Goal: Task Accomplishment & Management: Complete application form

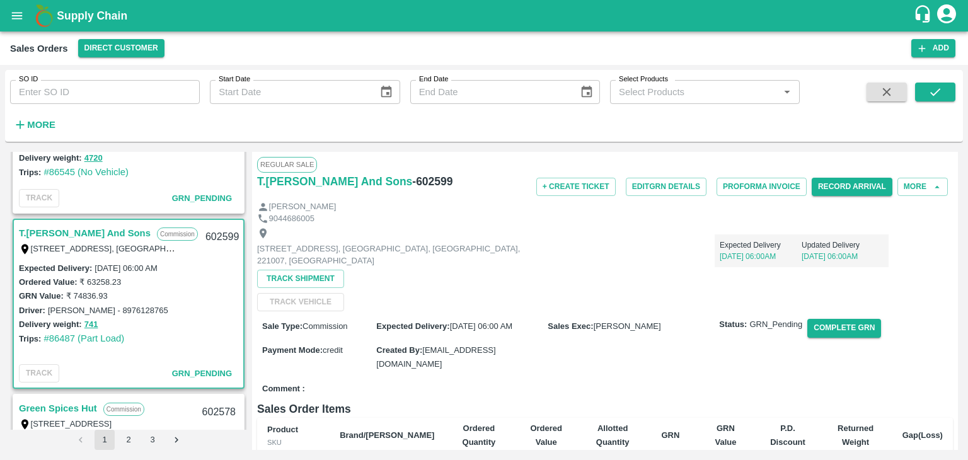
scroll to position [203, 0]
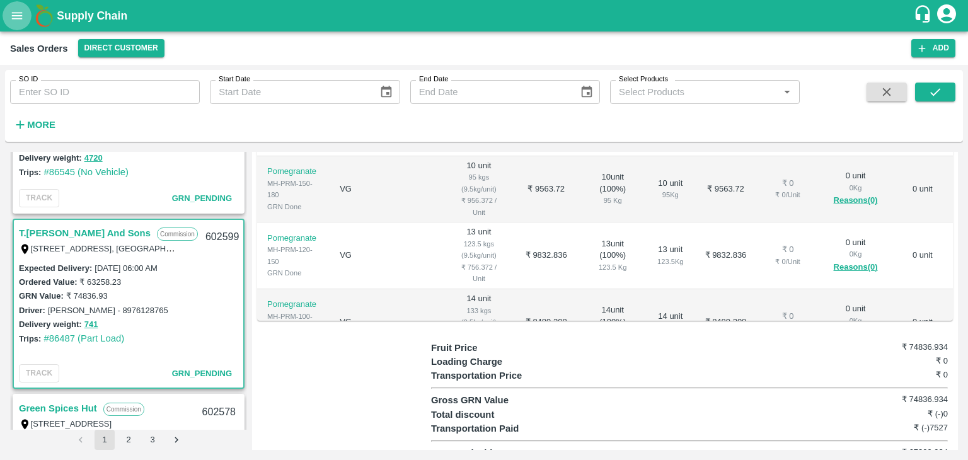
drag, startPoint x: 0, startPoint y: 0, endPoint x: 5, endPoint y: 15, distance: 16.0
click at [5, 15] on button "open drawer" at bounding box center [17, 15] width 29 height 29
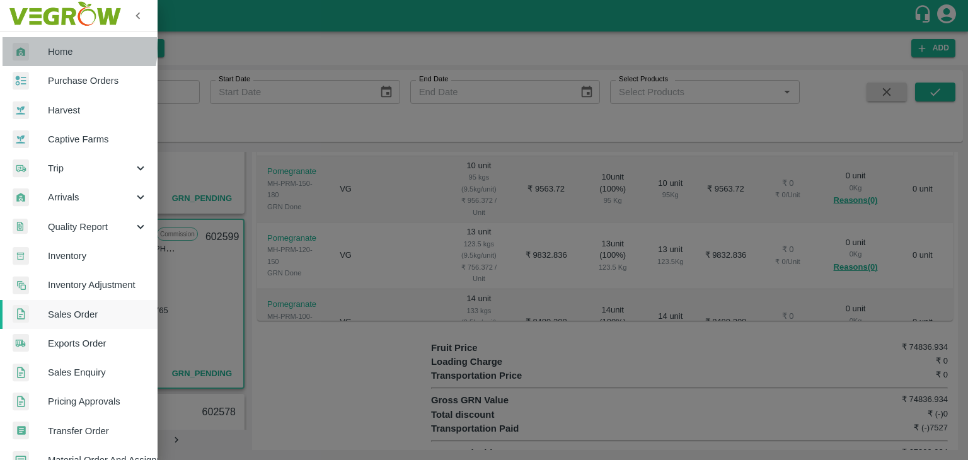
click at [65, 49] on span "Home" at bounding box center [98, 52] width 100 height 14
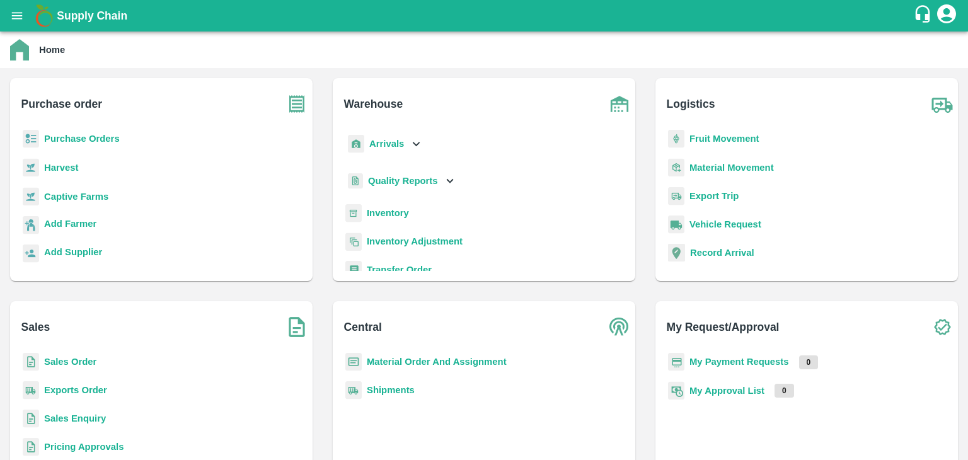
click at [61, 357] on b "Sales Order" at bounding box center [70, 362] width 52 height 10
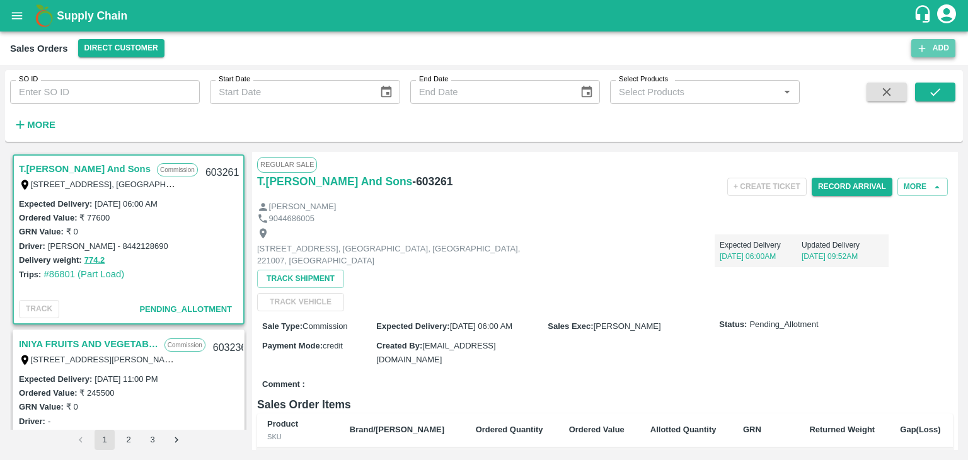
click at [929, 49] on button "Add" at bounding box center [934, 48] width 44 height 18
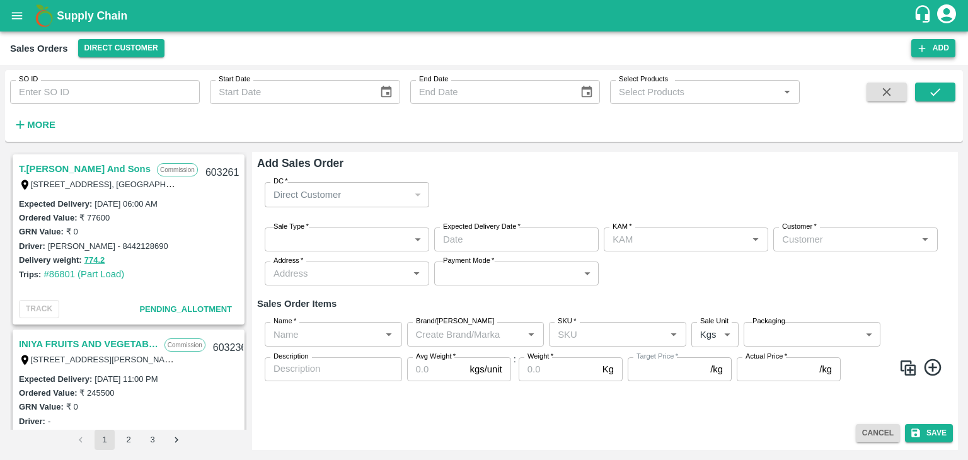
type input "[PERSON_NAME]"
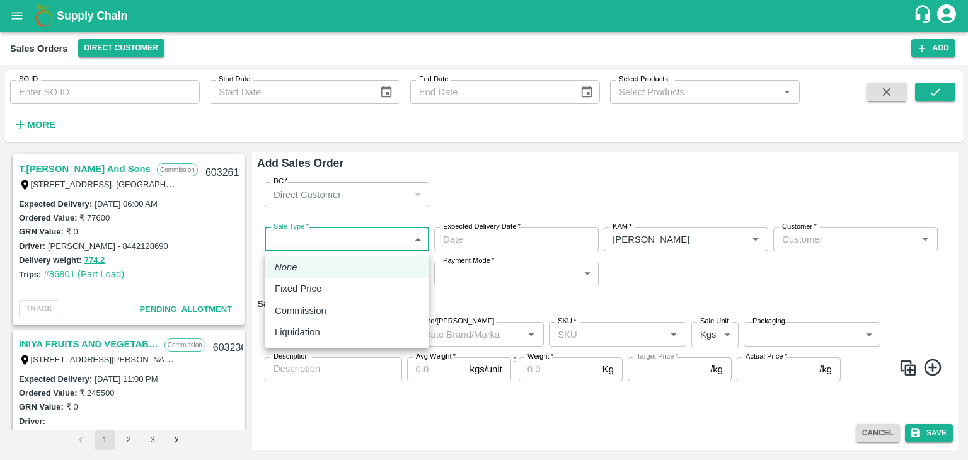
click at [350, 236] on body "Supply Chain Sales Orders Direct Customer Add SO ID SO ID Start Date Start Date…" at bounding box center [484, 230] width 968 height 460
click at [308, 313] on p "Commission" at bounding box center [301, 311] width 52 height 14
type input "2"
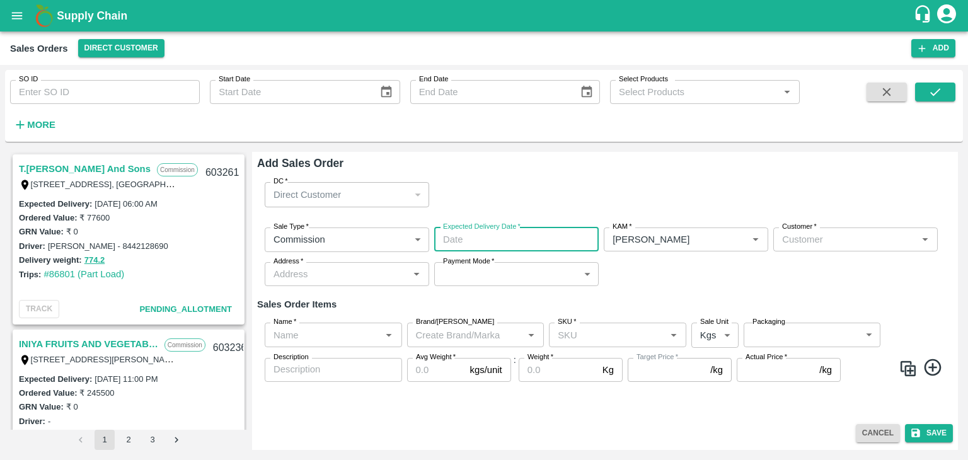
type input "DD/MM/YYYY hh:mm aa"
click at [521, 236] on input "DD/MM/YYYY hh:mm aa" at bounding box center [512, 240] width 156 height 24
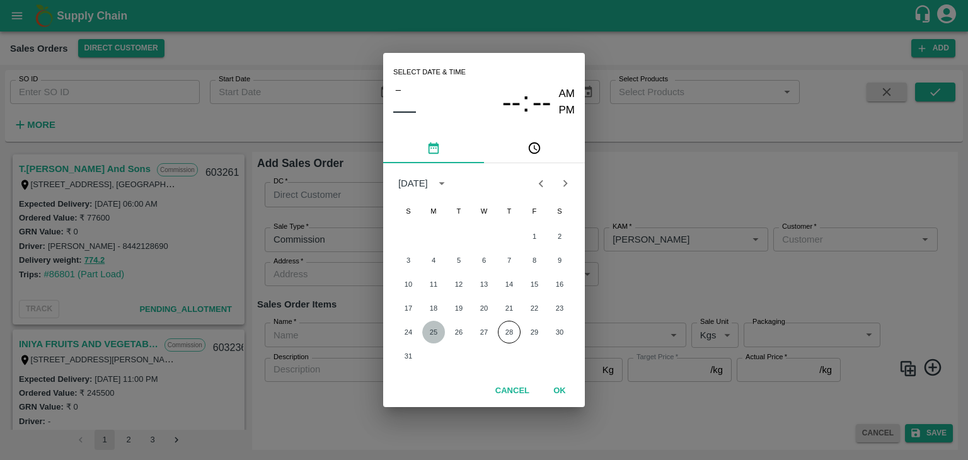
click at [434, 332] on button "25" at bounding box center [433, 332] width 23 height 23
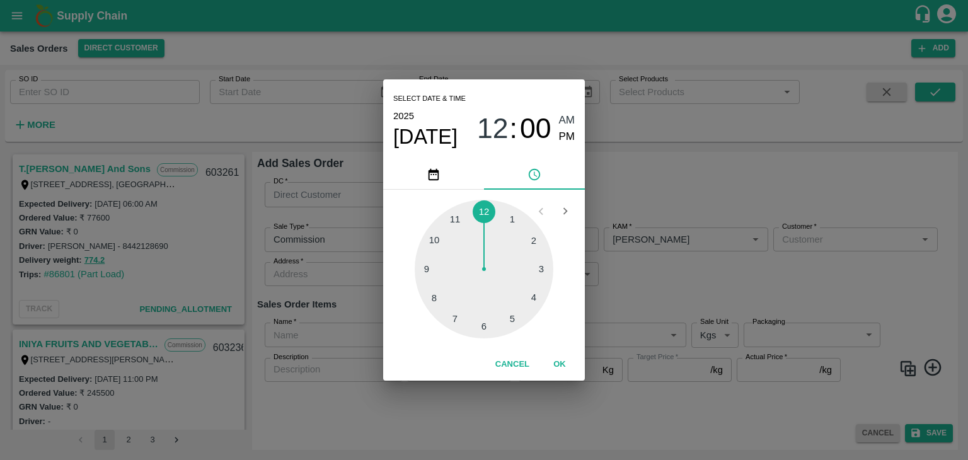
click at [487, 323] on div at bounding box center [484, 269] width 139 height 139
click at [486, 326] on div at bounding box center [484, 269] width 139 height 139
type input "[DATE] 06:30 AM"
click at [564, 120] on span "AM" at bounding box center [567, 120] width 16 height 17
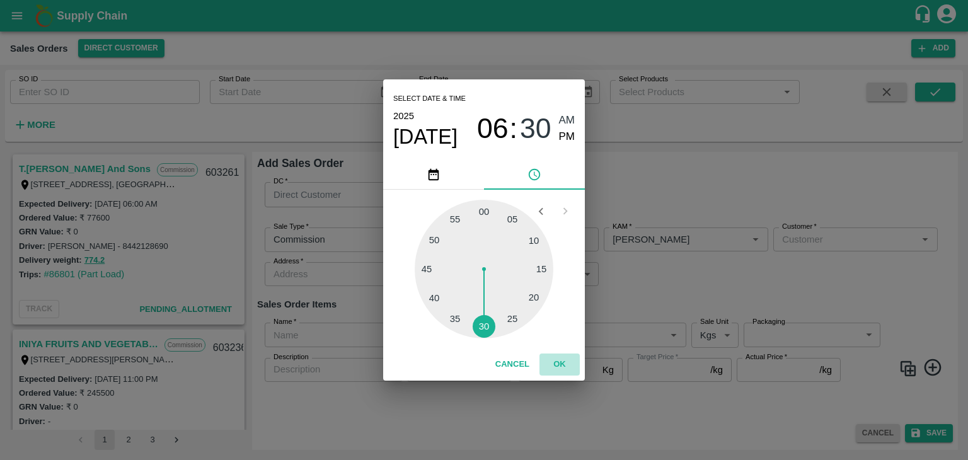
click at [559, 366] on button "OK" at bounding box center [560, 365] width 40 height 22
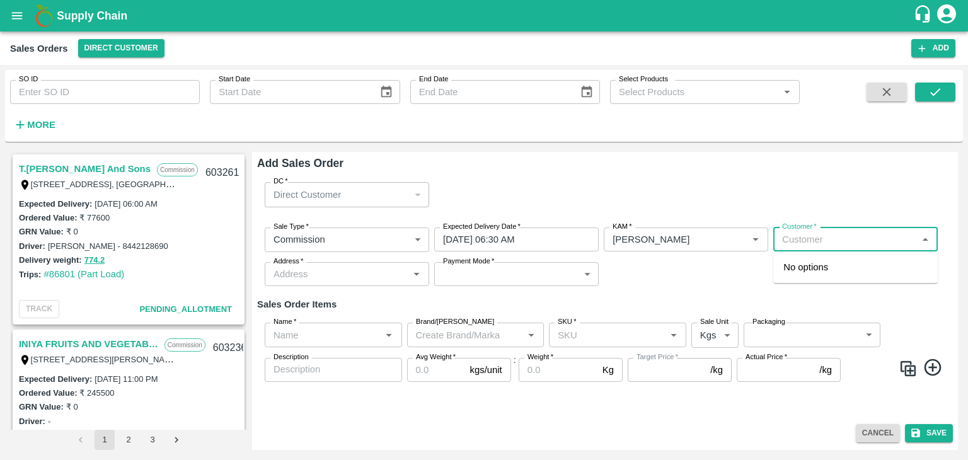
click at [820, 240] on input "Customer   *" at bounding box center [845, 239] width 136 height 16
click at [839, 271] on p "T.[PERSON_NAME] And Sons" at bounding box center [847, 267] width 127 height 14
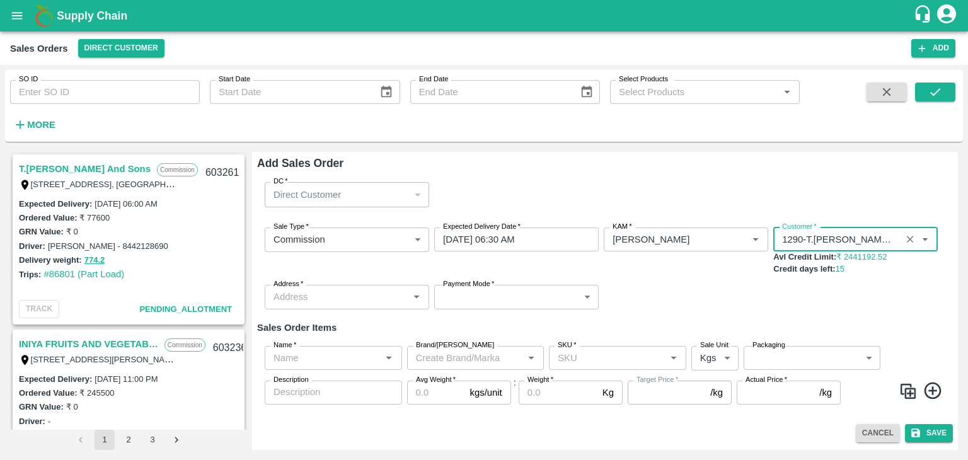
type input "1290-T.[PERSON_NAME] And Sons"
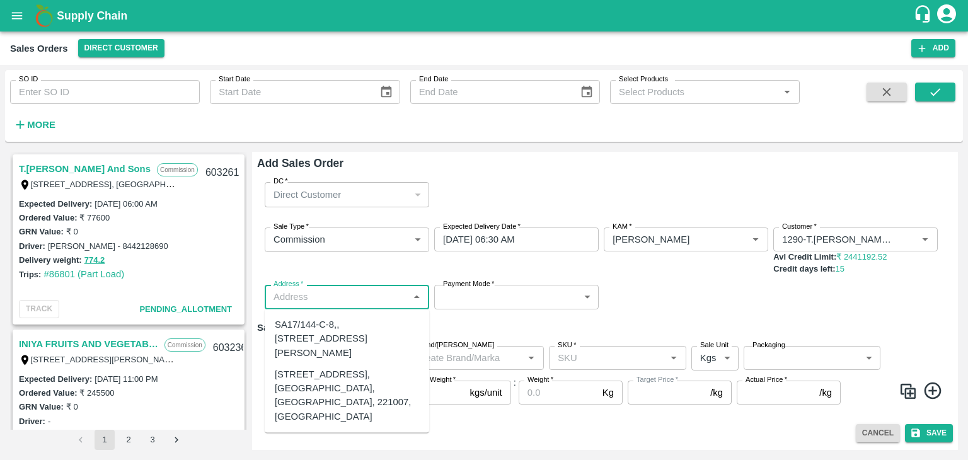
click at [381, 296] on input "Address   *" at bounding box center [337, 297] width 136 height 16
click at [325, 411] on div "[STREET_ADDRESS], [GEOGRAPHIC_DATA], [GEOGRAPHIC_DATA], 221007, [GEOGRAPHIC_DAT…" at bounding box center [347, 396] width 144 height 56
type input "[STREET_ADDRESS], [GEOGRAPHIC_DATA], [GEOGRAPHIC_DATA], 221007, [GEOGRAPHIC_DAT…"
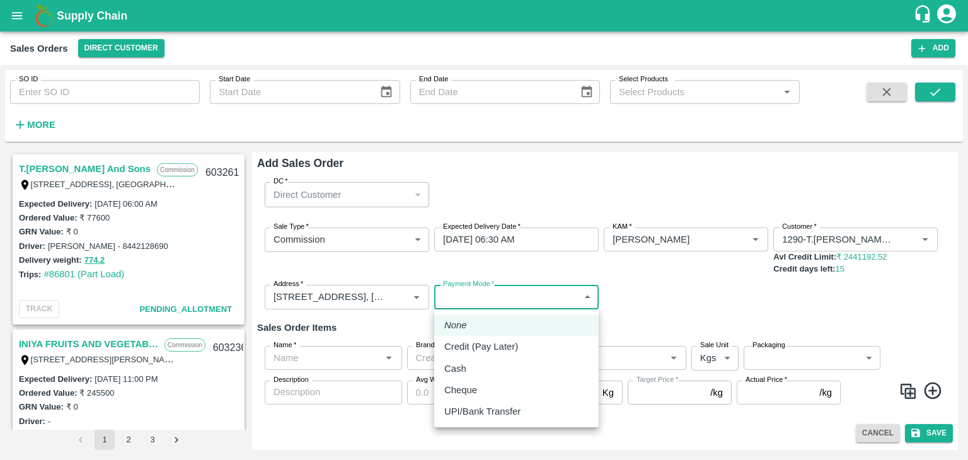
click at [516, 293] on body "Supply Chain Sales Orders Direct Customer Add SO ID SO ID Start Date Start Date…" at bounding box center [484, 230] width 968 height 460
click at [477, 350] on p "Credit (Pay Later)" at bounding box center [481, 347] width 74 height 14
type input "credit"
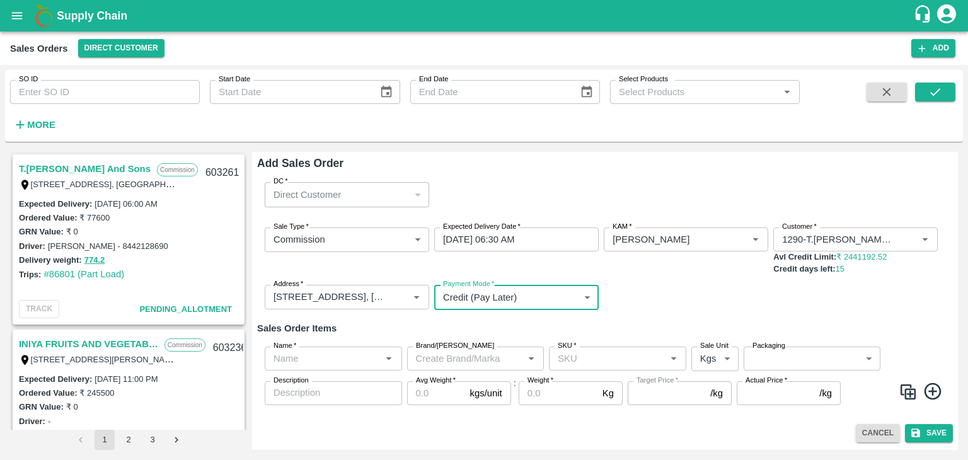
click at [343, 354] on input "Name   *" at bounding box center [323, 359] width 109 height 16
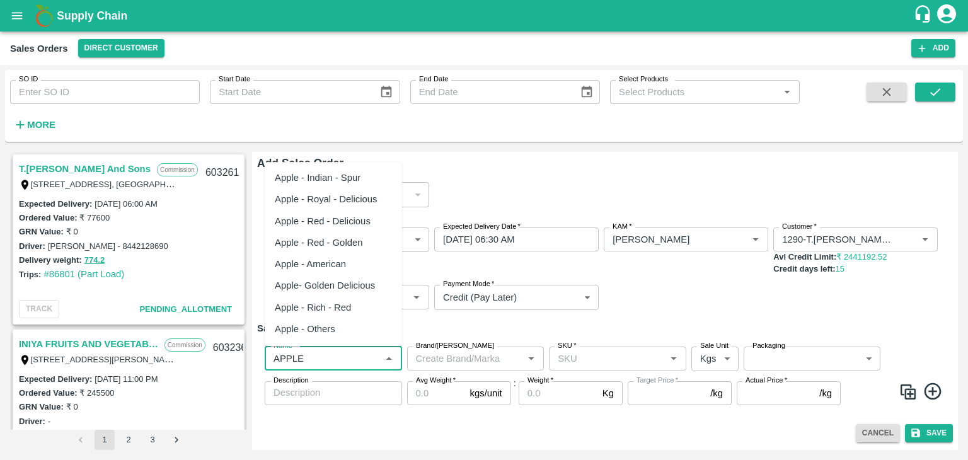
click at [354, 175] on div "Apple - Indian - Spur" at bounding box center [318, 178] width 86 height 14
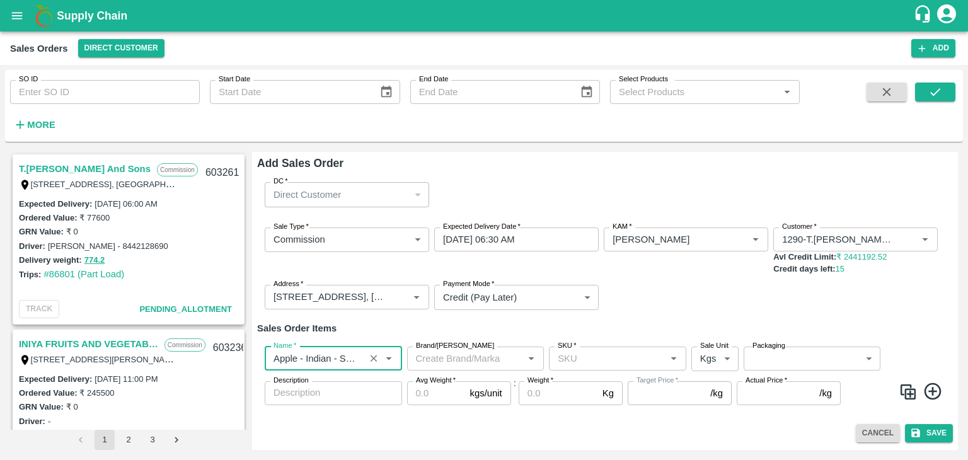
type input "Apple - Indian - Spur"
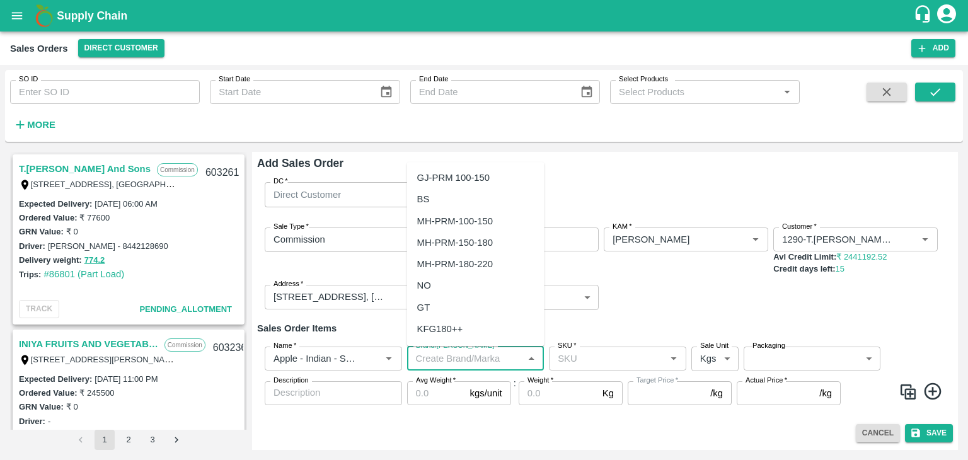
click at [467, 359] on input "Brand/[PERSON_NAME]" at bounding box center [465, 359] width 109 height 16
click at [395, 357] on icon "Open" at bounding box center [389, 359] width 14 height 14
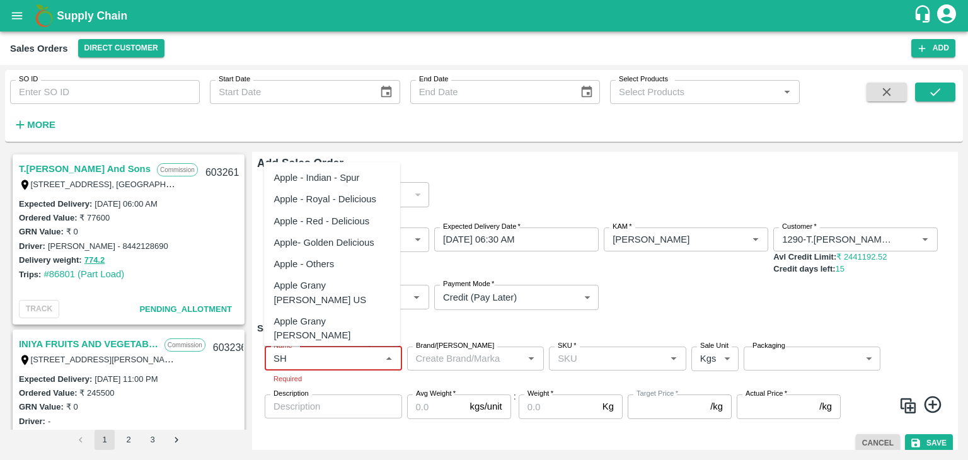
type input "S"
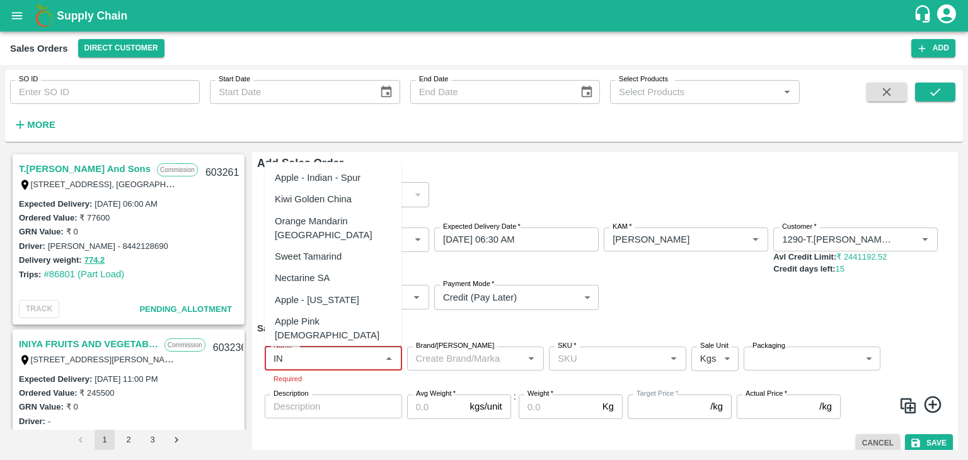
type input "I"
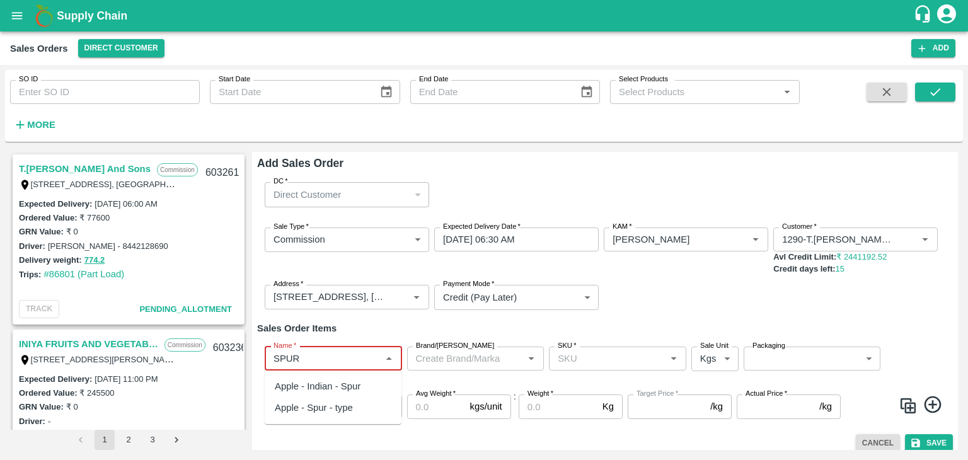
click at [353, 390] on div "Apple - Indian - Spur" at bounding box center [318, 387] width 86 height 14
type input "Apple - Indian - Spur"
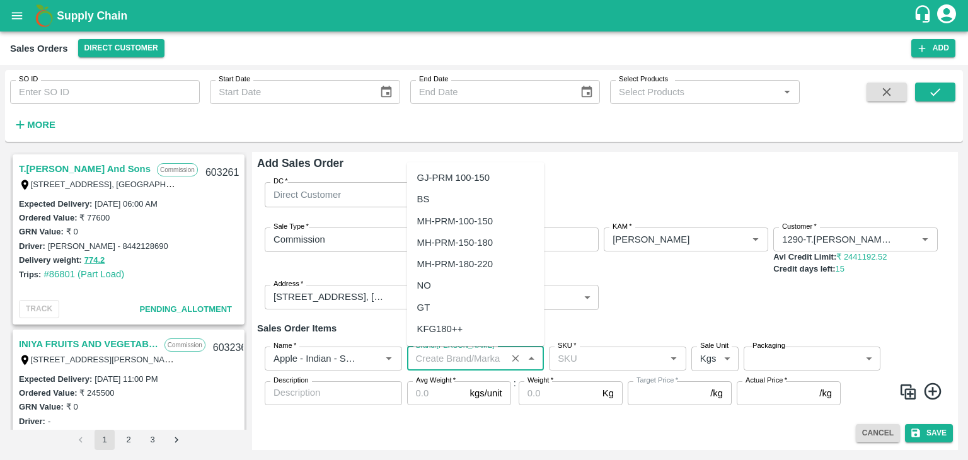
click at [477, 359] on input "Brand/[PERSON_NAME]" at bounding box center [457, 359] width 93 height 16
click at [490, 361] on input "Brand/[PERSON_NAME]" at bounding box center [457, 359] width 93 height 16
type input "A"
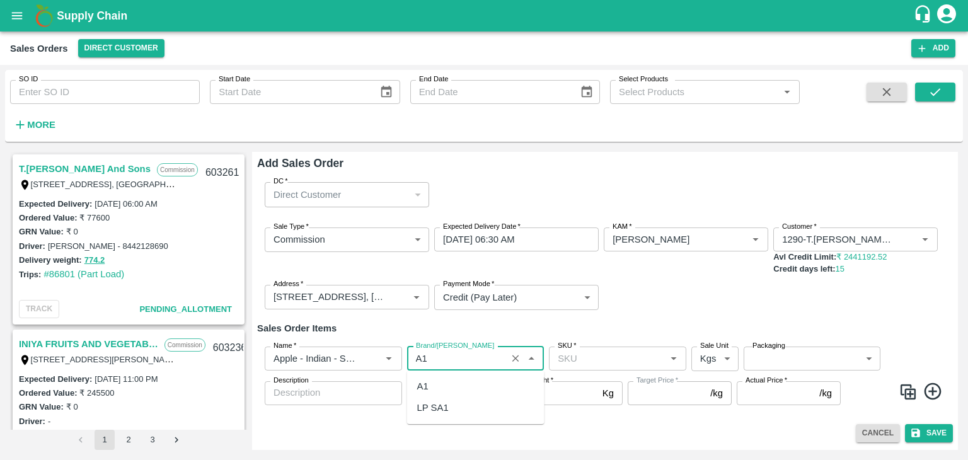
type input "A"
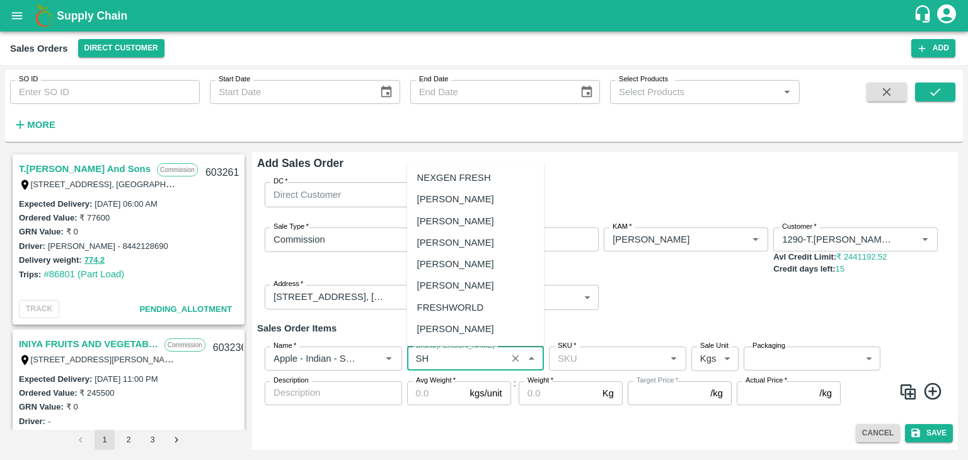
type input "S"
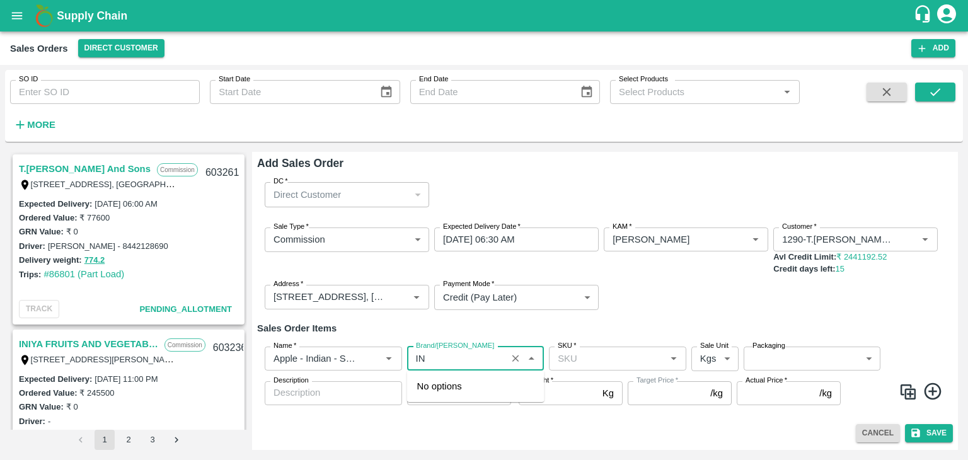
type input "I"
click at [475, 433] on div "FRESH APPLE" at bounding box center [449, 430] width 64 height 14
type input "FRESH APPLE"
click at [20, 21] on icon "open drawer" at bounding box center [17, 16] width 14 height 14
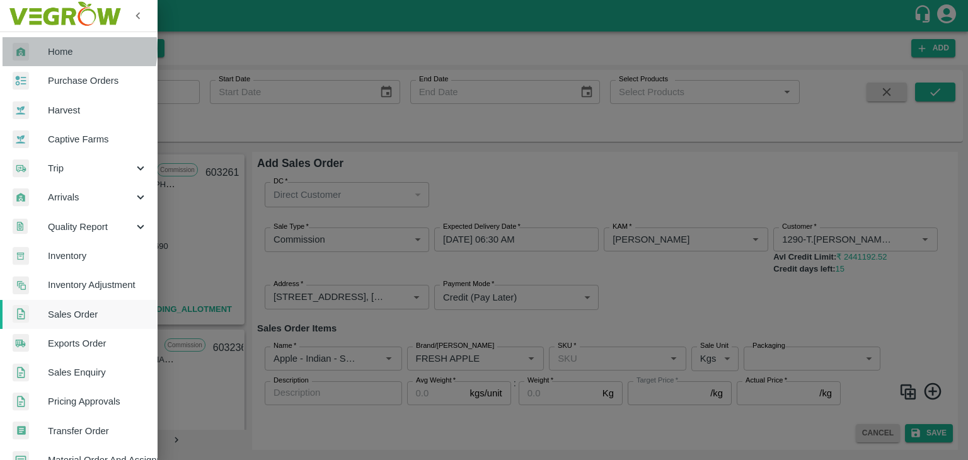
click at [68, 49] on span "Home" at bounding box center [98, 52] width 100 height 14
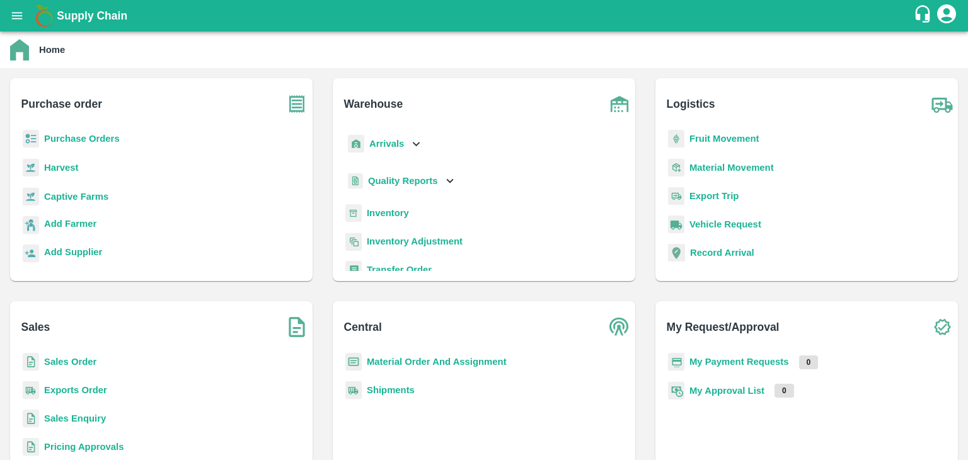
click at [66, 360] on b "Sales Order" at bounding box center [70, 362] width 52 height 10
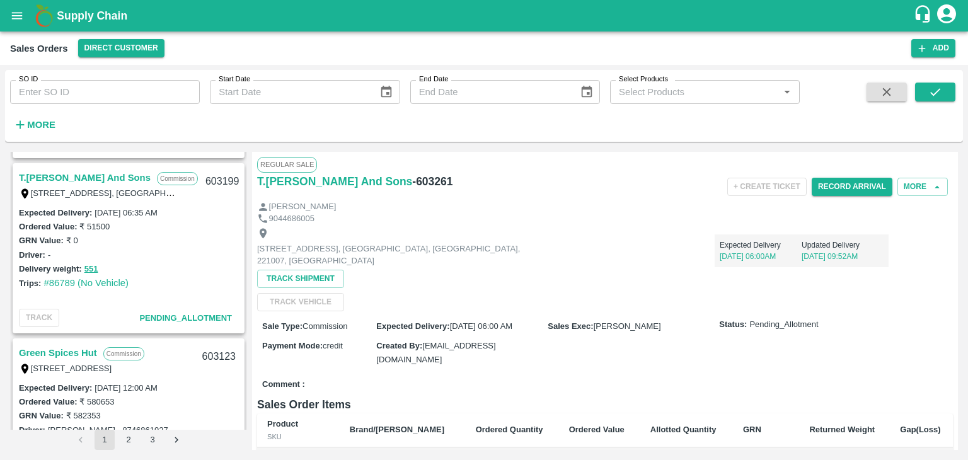
scroll to position [877, 0]
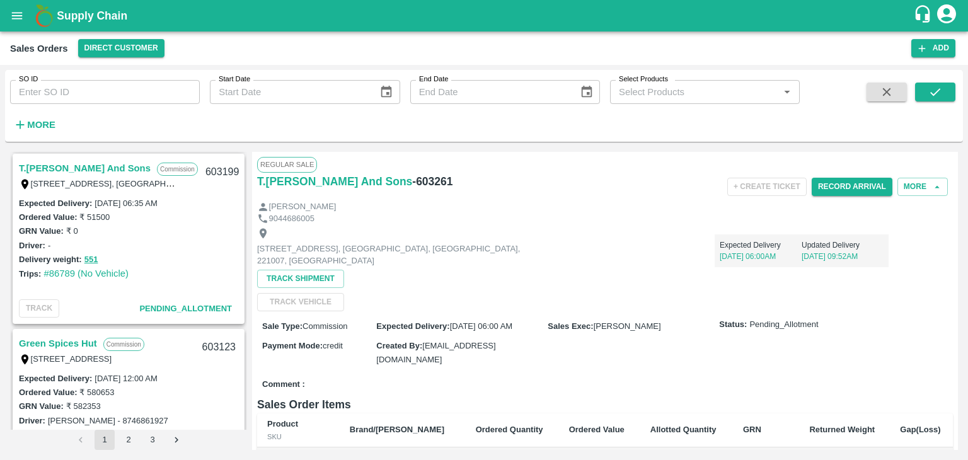
click at [107, 166] on link "T.[PERSON_NAME] And Sons" at bounding box center [85, 168] width 132 height 16
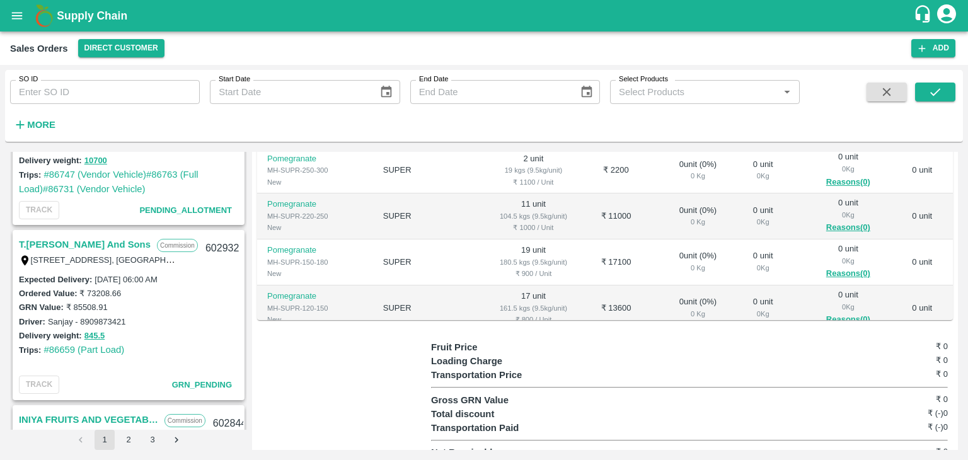
scroll to position [1332, 0]
